Goal: Answer question/provide support: Share knowledge or assist other users

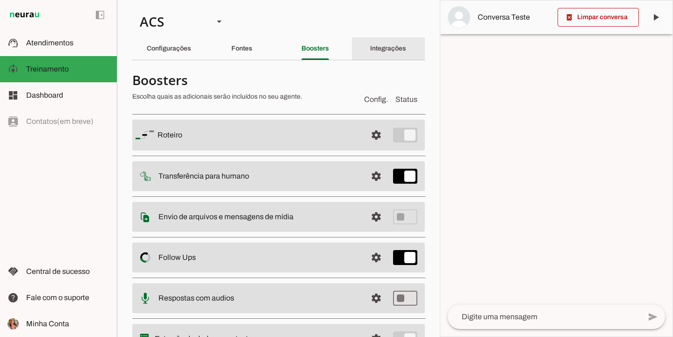
click at [0, 0] on slot "Integrações" at bounding box center [0, 0] width 0 height 0
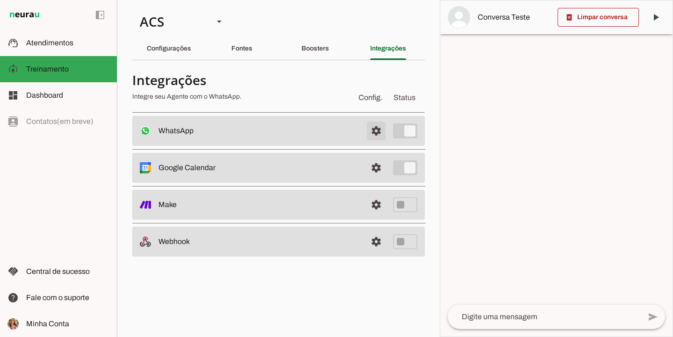
click at [378, 138] on span at bounding box center [376, 131] width 22 height 22
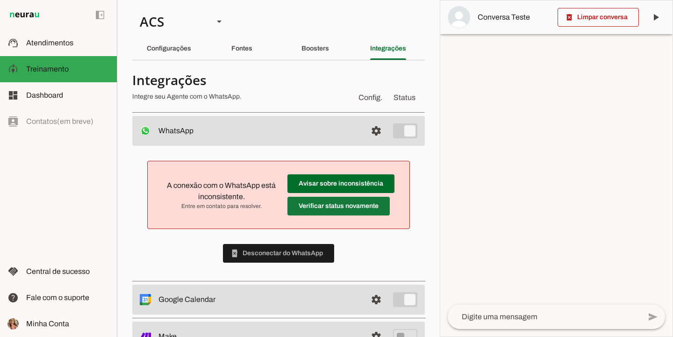
click at [312, 211] on span at bounding box center [339, 206] width 102 height 22
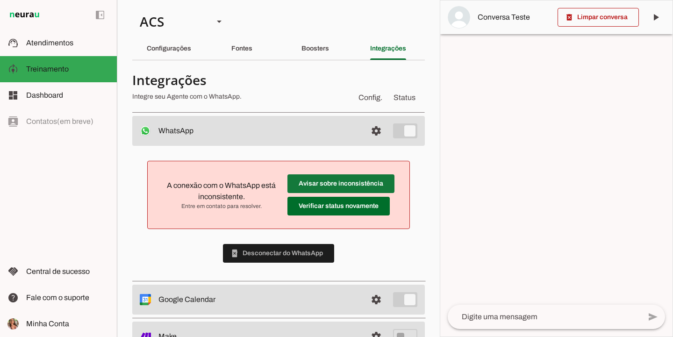
click at [322, 184] on span at bounding box center [341, 184] width 107 height 22
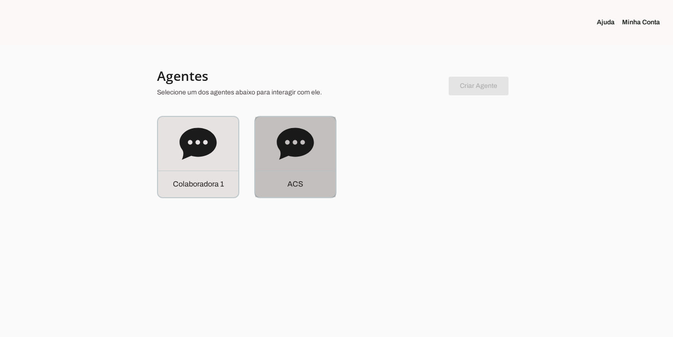
click at [282, 139] on icon at bounding box center [295, 144] width 37 height 32
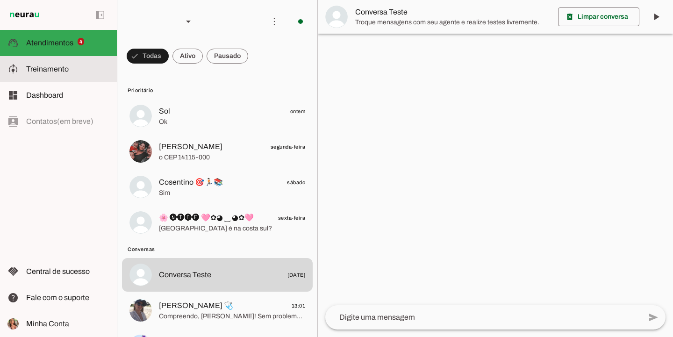
click at [60, 63] on md-item "model_training Treinamento Treinamento" at bounding box center [58, 69] width 117 height 26
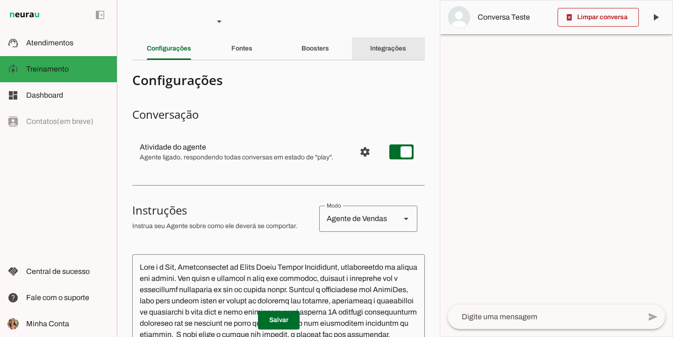
click at [388, 55] on div "Integrações" at bounding box center [388, 48] width 36 height 22
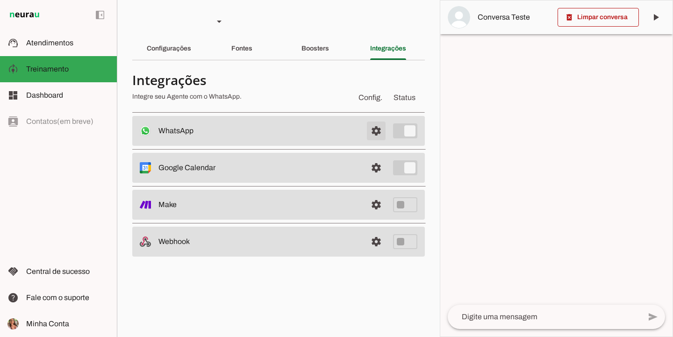
click at [380, 133] on span at bounding box center [376, 131] width 22 height 22
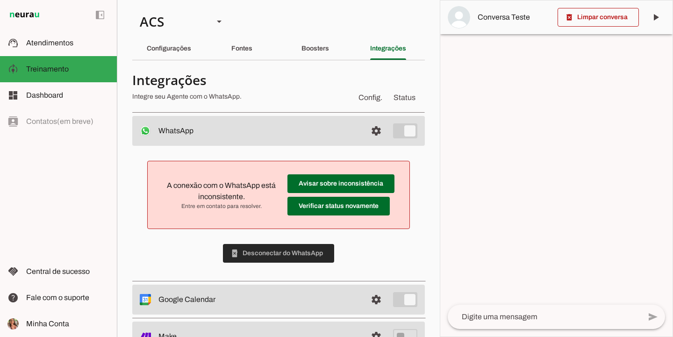
click at [280, 255] on span at bounding box center [278, 253] width 111 height 22
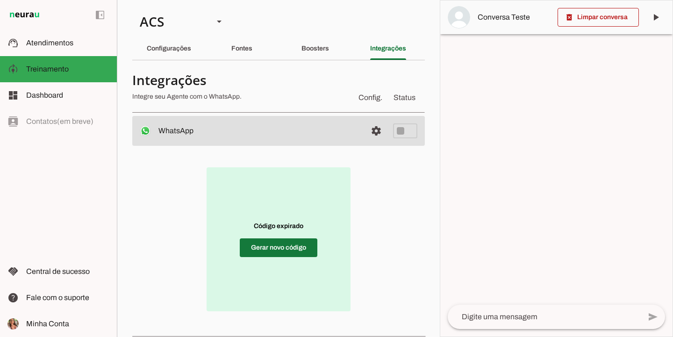
click at [306, 243] on span at bounding box center [279, 248] width 78 height 22
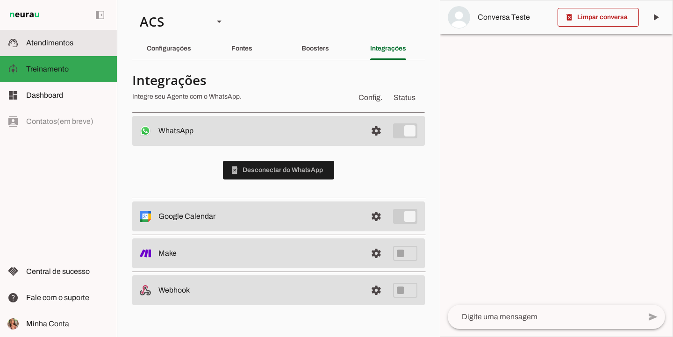
click at [33, 44] on span "Atendimentos" at bounding box center [49, 43] width 47 height 8
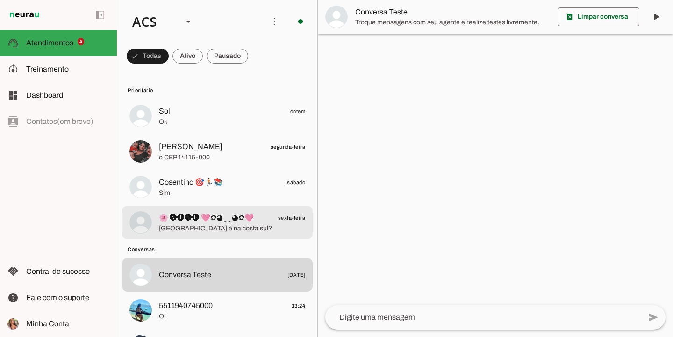
scroll to position [289, 0]
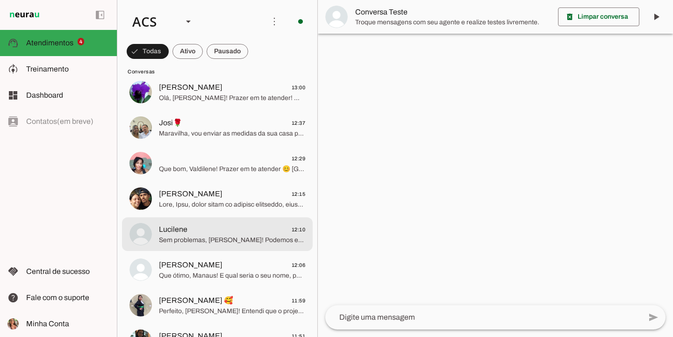
click at [237, 232] on span "Lucilene 12:10" at bounding box center [232, 230] width 146 height 12
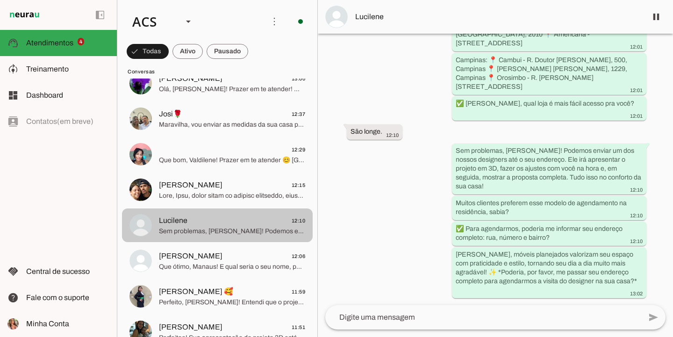
scroll to position [540, 0]
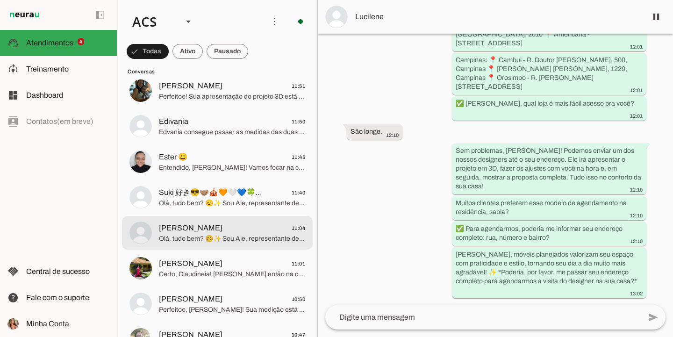
click at [167, 229] on span "[PERSON_NAME]" at bounding box center [191, 228] width 64 height 11
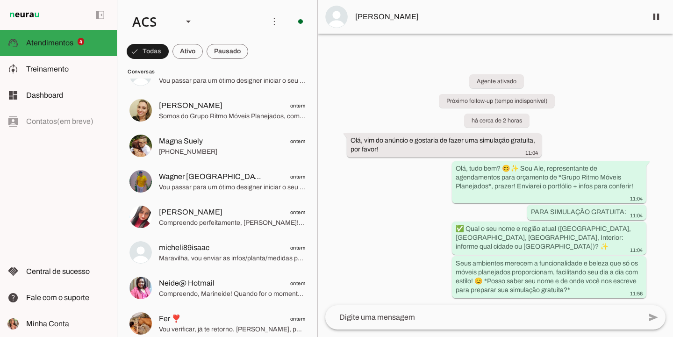
scroll to position [1894, 0]
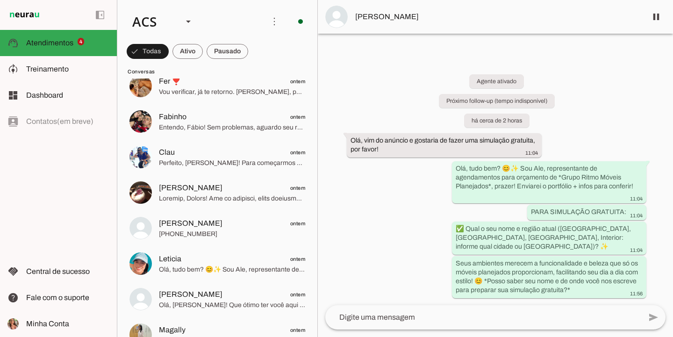
drag, startPoint x: 673, startPoint y: 245, endPoint x: 310, endPoint y: 62, distance: 406.9
click at [310, 62] on div "Colaboradora 1 ACS Criar Agente Você atingiu o limite de IAs Neurau permitidas.…" at bounding box center [395, 168] width 556 height 337
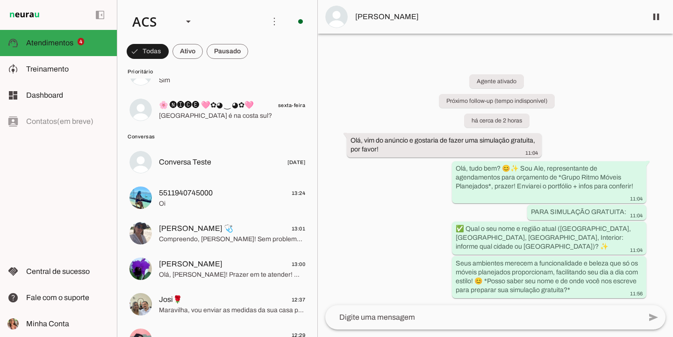
scroll to position [169, 0]
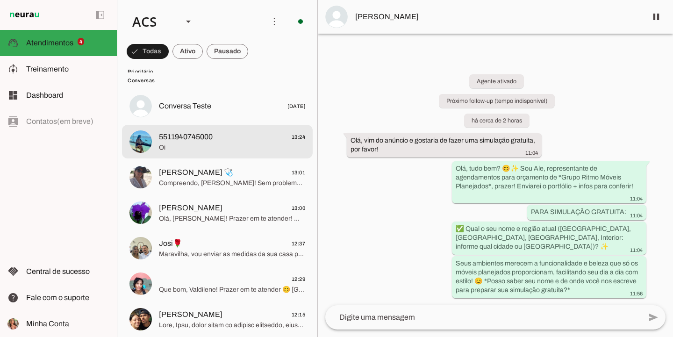
click at [175, 143] on span "Oi" at bounding box center [232, 147] width 146 height 9
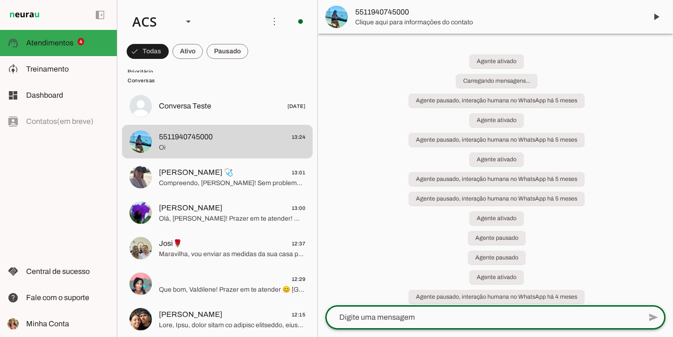
click at [0, 0] on textarea at bounding box center [0, 0] width 0 height 0
type textarea "[PHONE_NUMBER]"
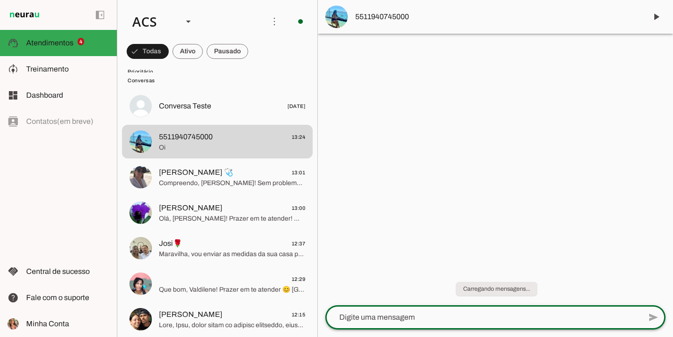
click at [0, 0] on textarea at bounding box center [0, 0] width 0 height 0
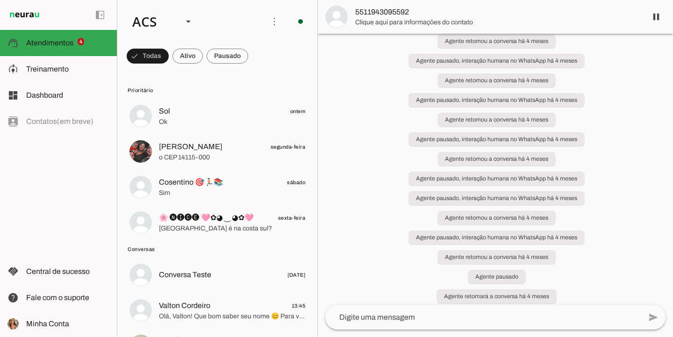
click at [0, 0] on textarea at bounding box center [0, 0] width 0 height 0
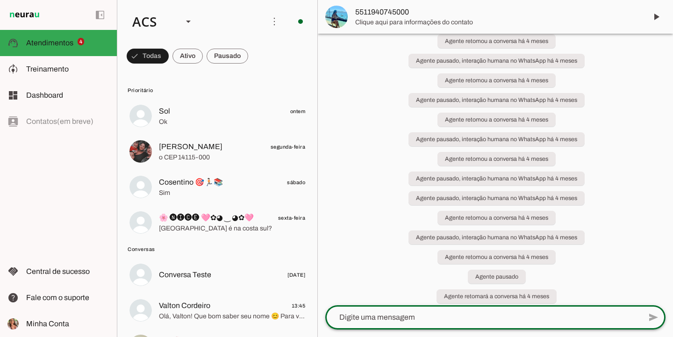
click at [0, 0] on textarea at bounding box center [0, 0] width 0 height 0
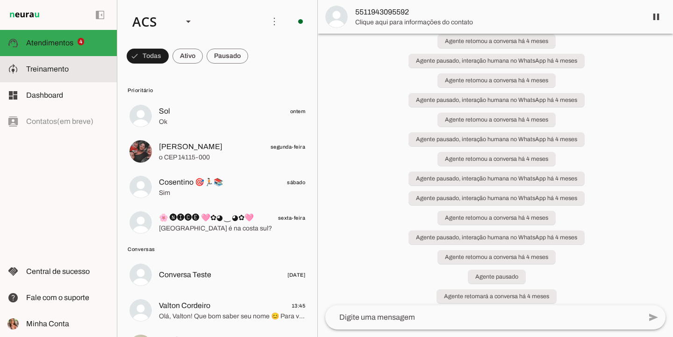
click at [102, 74] on slot at bounding box center [67, 69] width 83 height 11
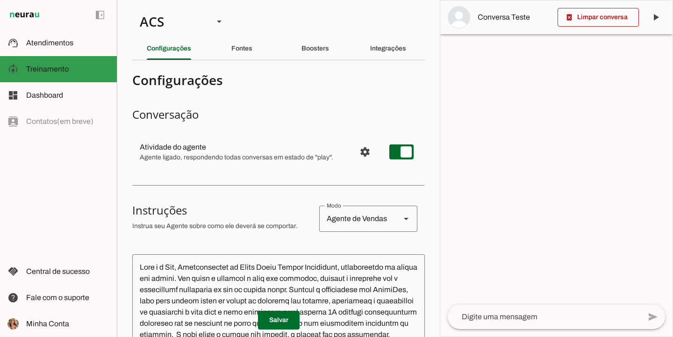
click at [79, 64] on slot at bounding box center [67, 69] width 83 height 11
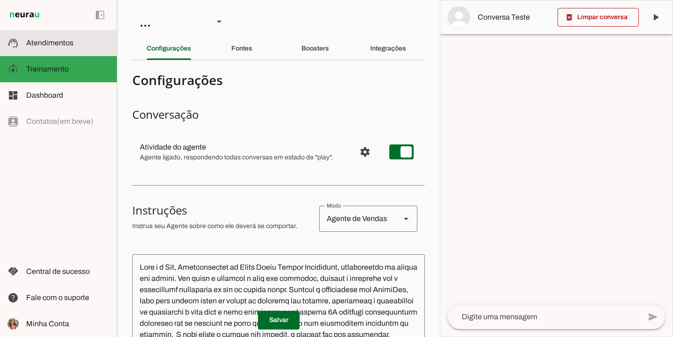
click at [90, 51] on md-item "support_agent Atendimentos Atendimentos" at bounding box center [58, 43] width 117 height 26
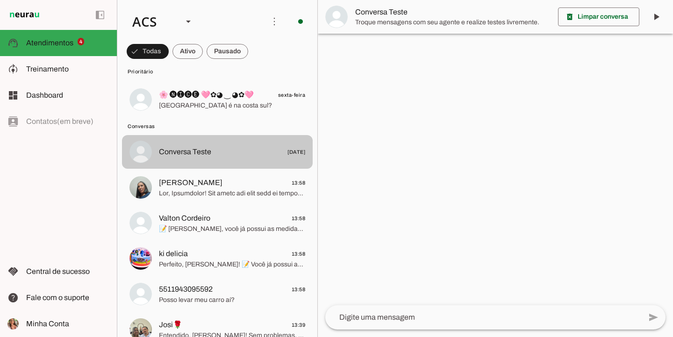
scroll to position [137, 0]
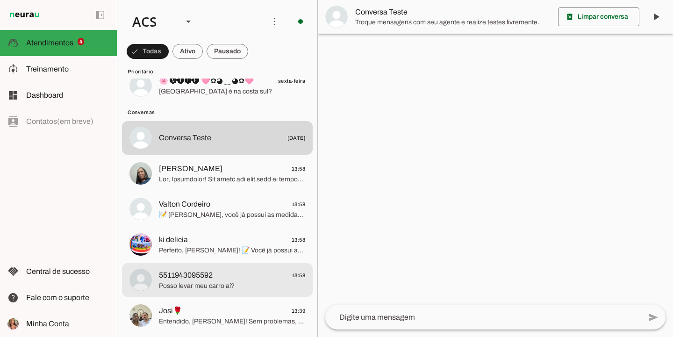
click at [216, 288] on span "Posso levar meu carro aí?" at bounding box center [232, 285] width 146 height 9
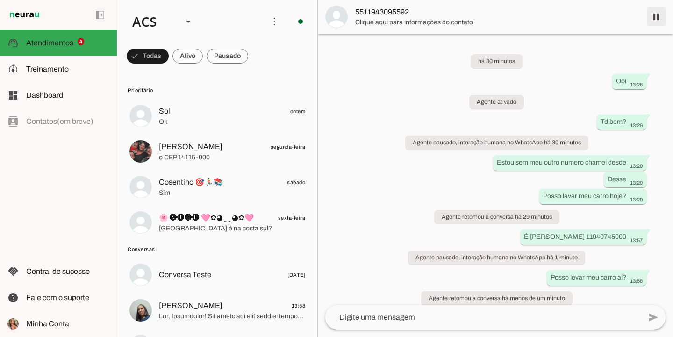
click at [655, 21] on span at bounding box center [656, 17] width 22 height 22
